Goal: Transaction & Acquisition: Book appointment/travel/reservation

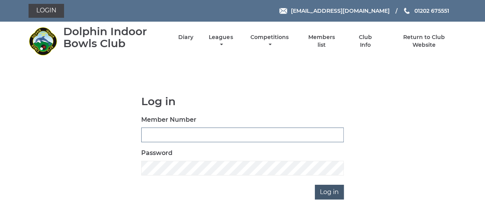
type input "3863"
click at [331, 194] on input "Log in" at bounding box center [329, 191] width 29 height 15
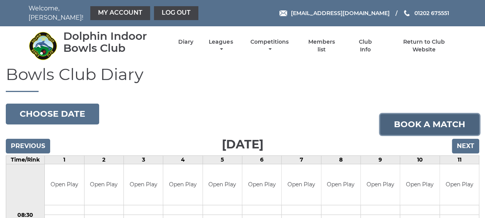
click at [432, 121] on link "Book a match" at bounding box center [429, 124] width 99 height 21
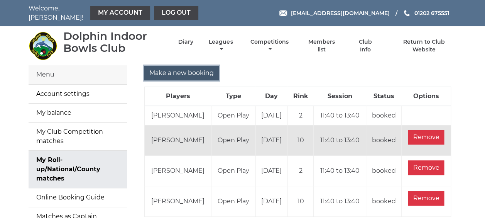
click at [195, 70] on input "Make a new booking" at bounding box center [181, 73] width 74 height 15
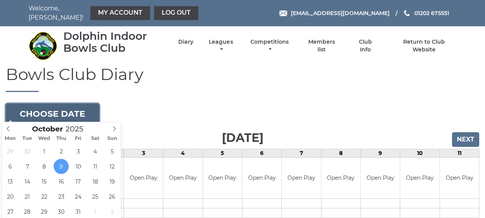
click at [89, 107] on button "Choose date" at bounding box center [52, 113] width 93 height 21
type input "[DATE]"
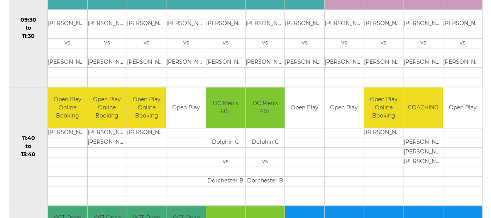
scroll to position [309, 0]
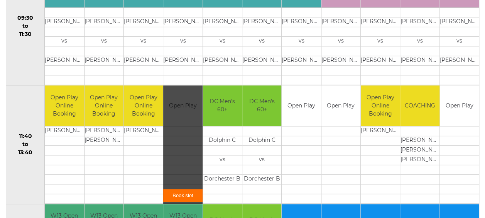
click at [185, 191] on link "Book slot" at bounding box center [182, 195] width 39 height 13
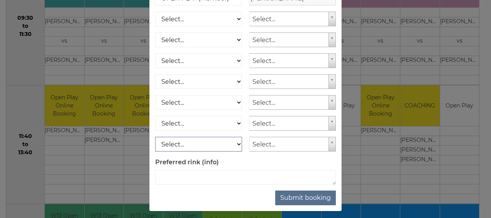
scroll to position [140, 0]
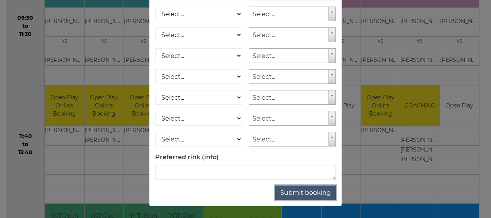
click at [301, 193] on button "Submit booking" at bounding box center [305, 192] width 61 height 15
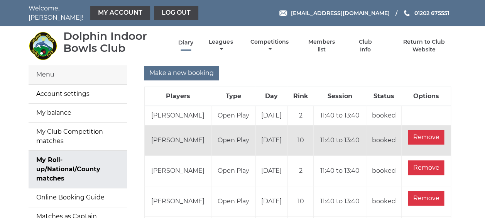
click at [190, 39] on link "Diary" at bounding box center [185, 42] width 15 height 7
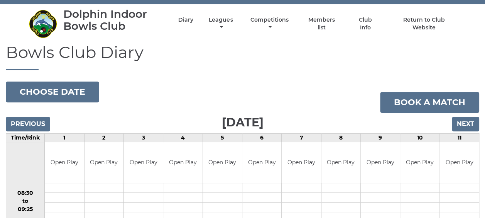
scroll to position [77, 0]
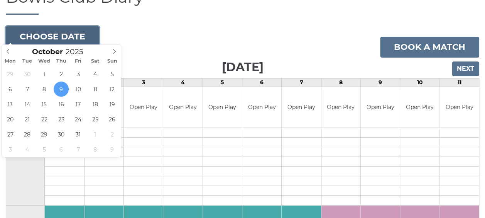
click at [72, 29] on button "Choose date" at bounding box center [52, 36] width 93 height 21
type input "2025-10-23"
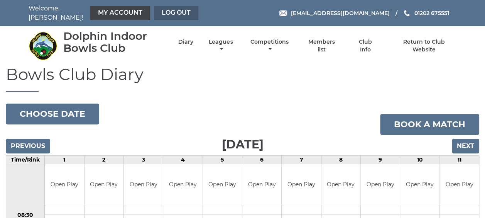
click at [167, 8] on link "Log out" at bounding box center [176, 13] width 44 height 14
